Goal: Navigation & Orientation: Find specific page/section

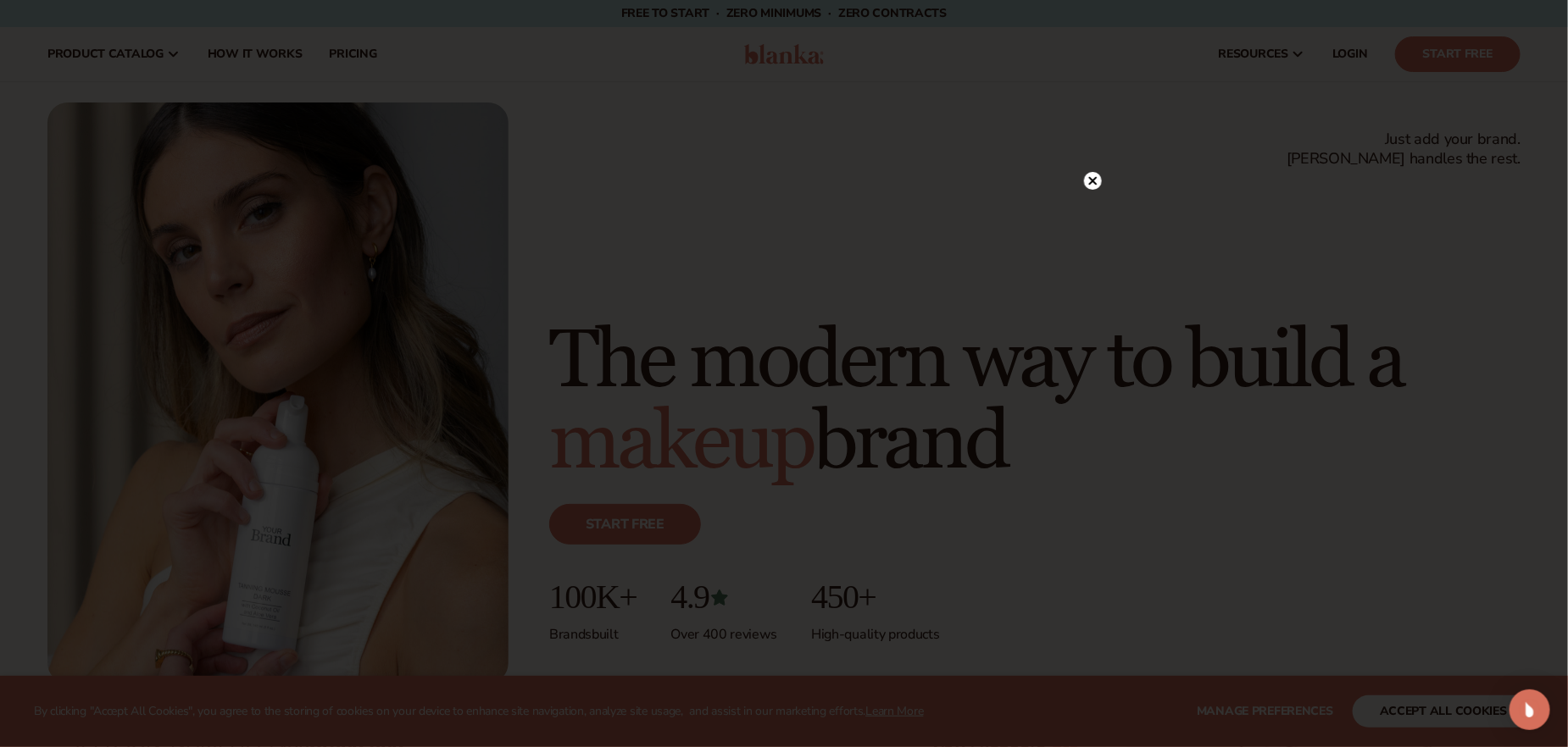
click at [1094, 180] on icon at bounding box center [1094, 181] width 9 height 9
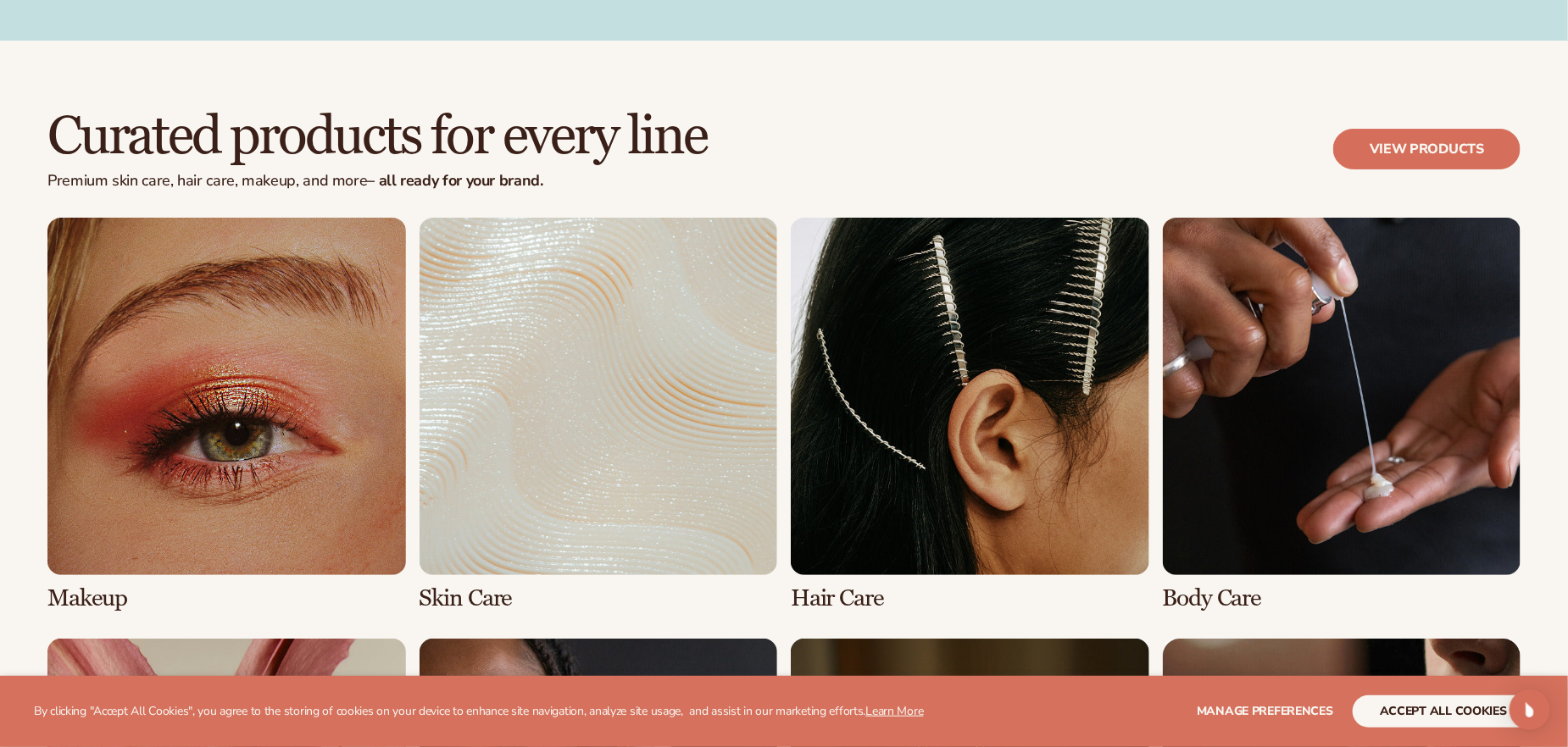
scroll to position [3474, 0]
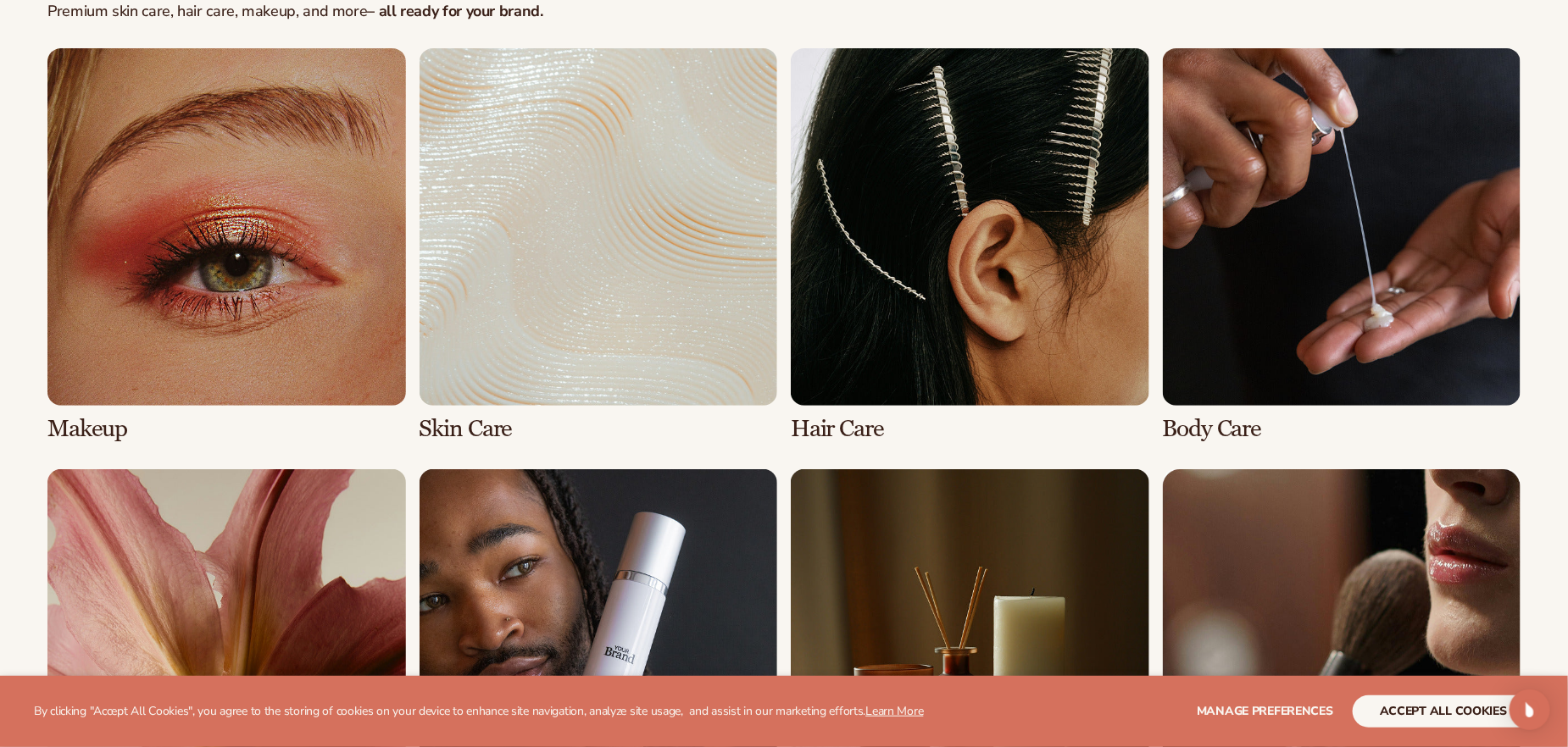
click at [454, 423] on link "2 / 8" at bounding box center [599, 245] width 359 height 394
click at [524, 312] on link "2 / 8" at bounding box center [599, 245] width 359 height 394
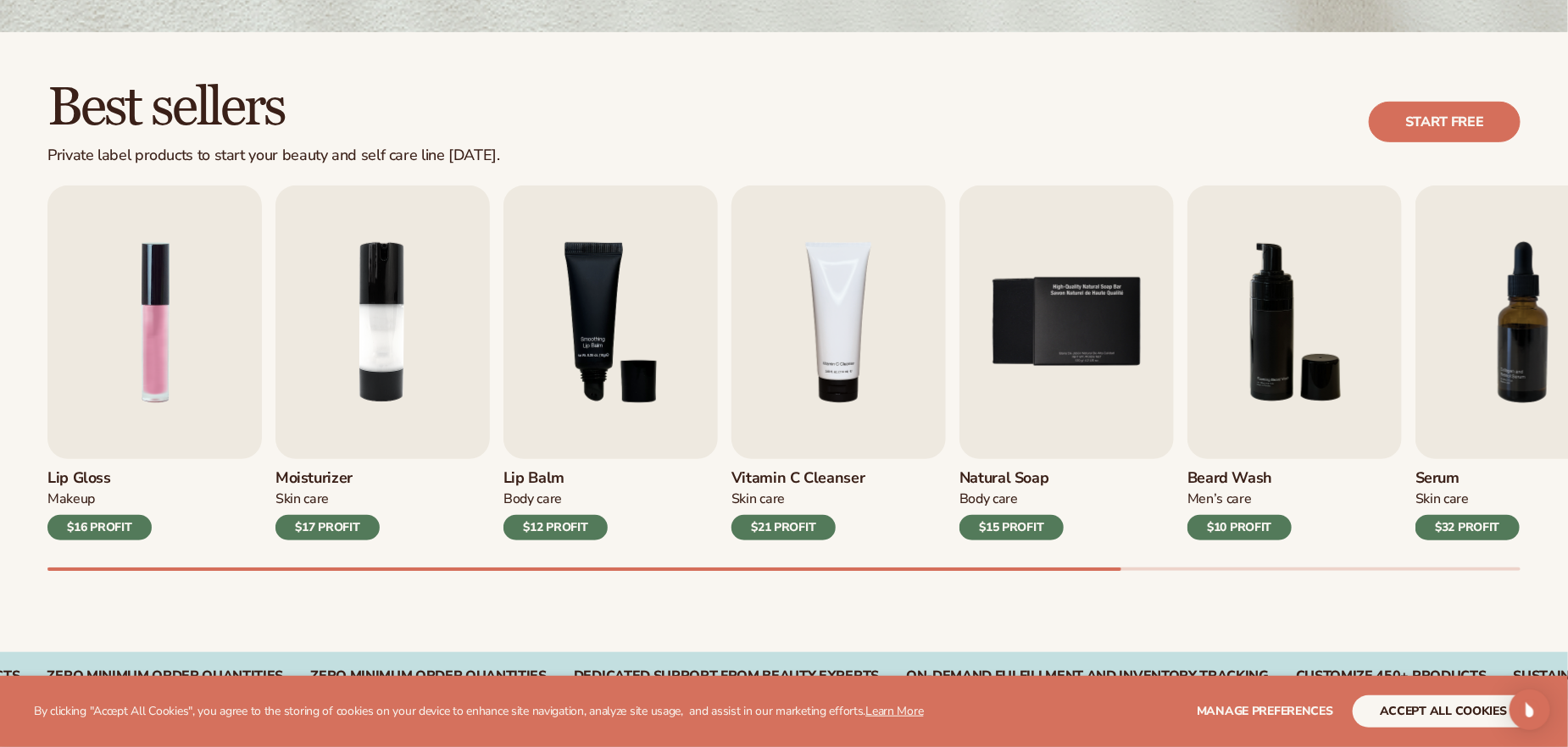
scroll to position [424, 0]
